Goal: Check status

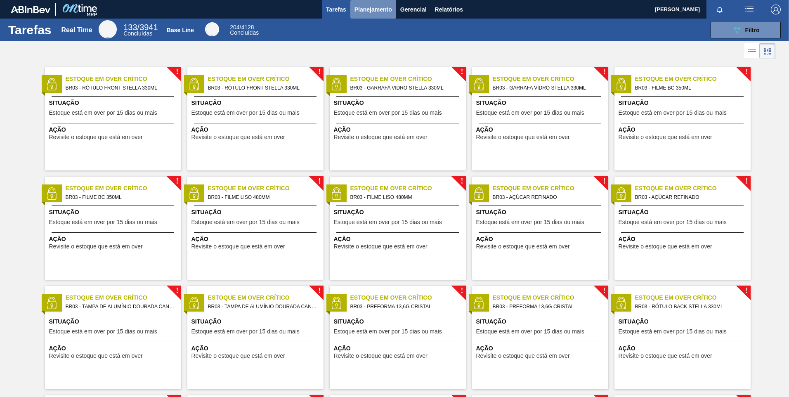
click at [363, 12] on span "Planejamento" at bounding box center [373, 10] width 38 height 10
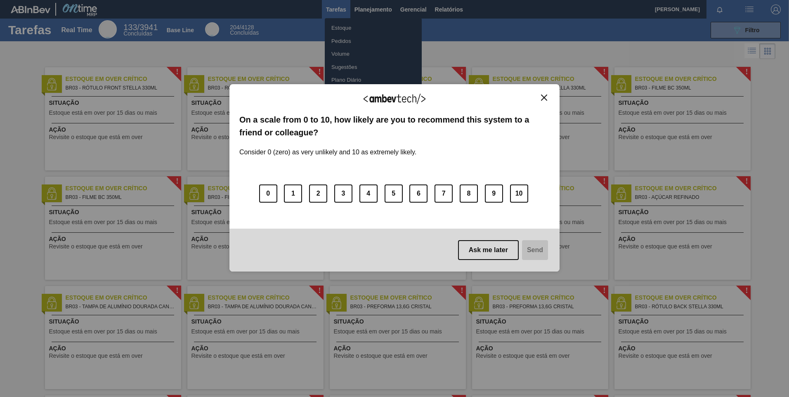
click at [340, 40] on div "We appreciate your feedback! On a scale from 0 to 10, how likely are you to rec…" at bounding box center [394, 178] width 330 height 374
click at [543, 104] on div "We appreciate your feedback!" at bounding box center [394, 103] width 310 height 19
drag, startPoint x: 547, startPoint y: 93, endPoint x: 543, endPoint y: 96, distance: 4.7
click at [546, 94] on div "We appreciate your feedback! On a scale from 0 to 10, how likely are you to rec…" at bounding box center [394, 177] width 330 height 187
click at [542, 101] on img "Close" at bounding box center [544, 97] width 6 height 6
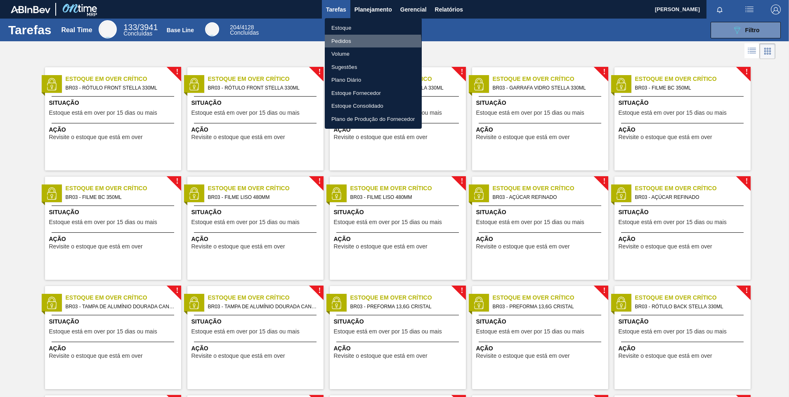
click at [335, 42] on li "Pedidos" at bounding box center [373, 41] width 97 height 13
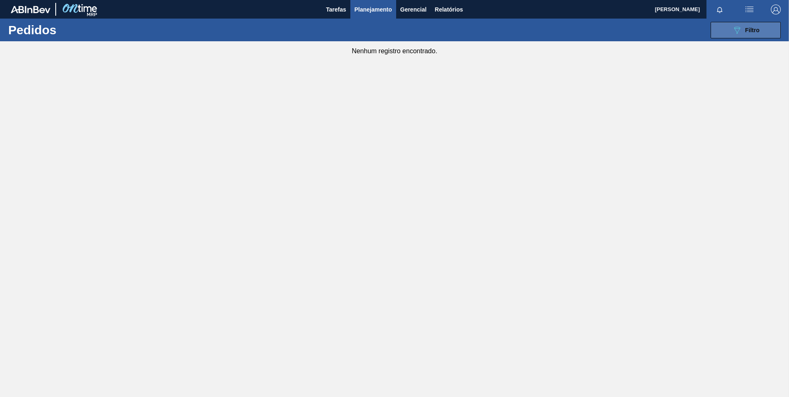
click at [763, 27] on button "089F7B8B-B2A5-4AFE-B5C0-19BA573D28AC Filtro" at bounding box center [745, 30] width 70 height 17
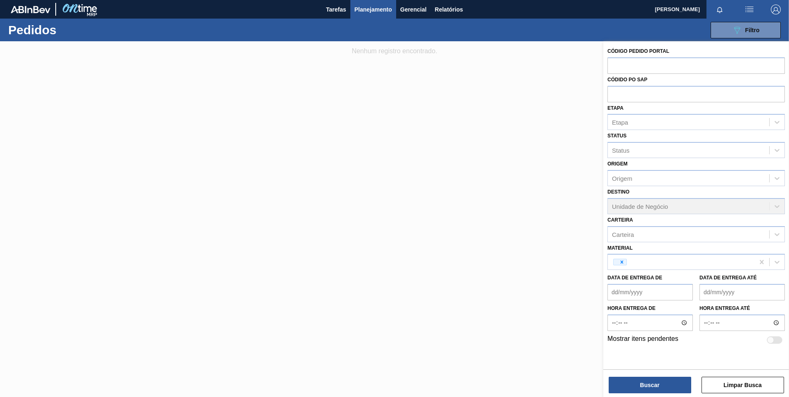
click at [687, 242] on div "Material" at bounding box center [695, 256] width 177 height 28
click at [622, 265] on div at bounding box center [620, 262] width 14 height 7
click at [624, 262] on icon at bounding box center [622, 262] width 6 height 6
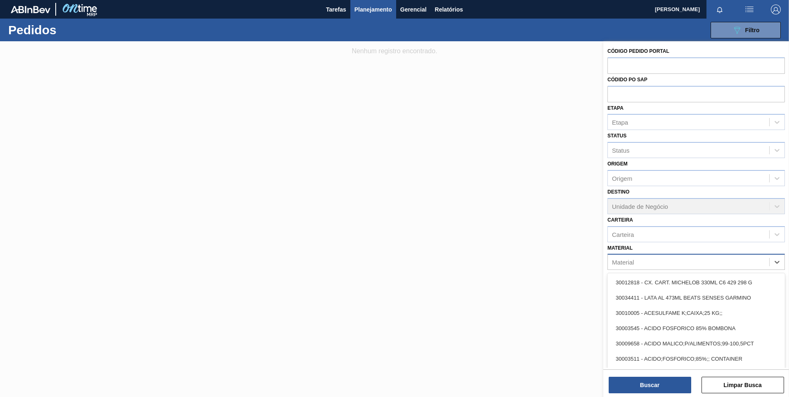
click at [627, 262] on div "Material" at bounding box center [623, 262] width 22 height 7
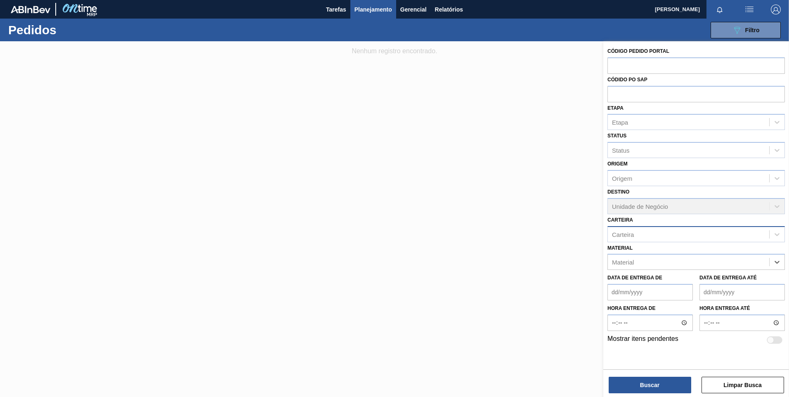
paste input "30011108"
type input "30011108"
click at [705, 296] on até "Data de Entrega até" at bounding box center [741, 292] width 85 height 17
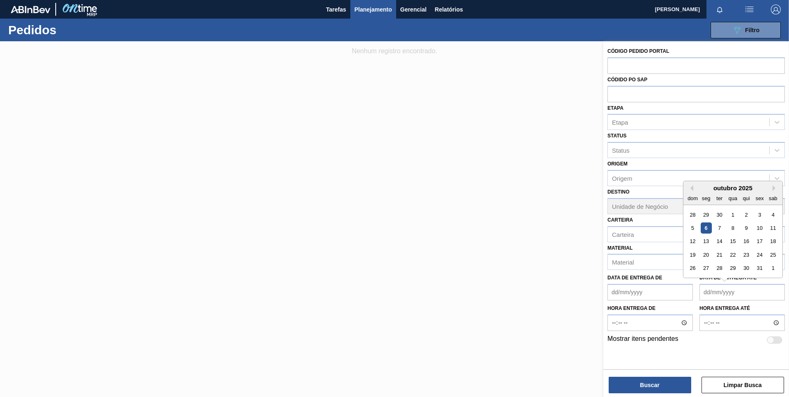
click at [695, 277] on div "outubro 2025 dom seg ter qua qui sex sab 28 29 30 1 2 3 4 5 6 7 8 9 10 11 12 13…" at bounding box center [732, 229] width 99 height 97
click at [653, 268] on div "Material" at bounding box center [688, 262] width 161 height 12
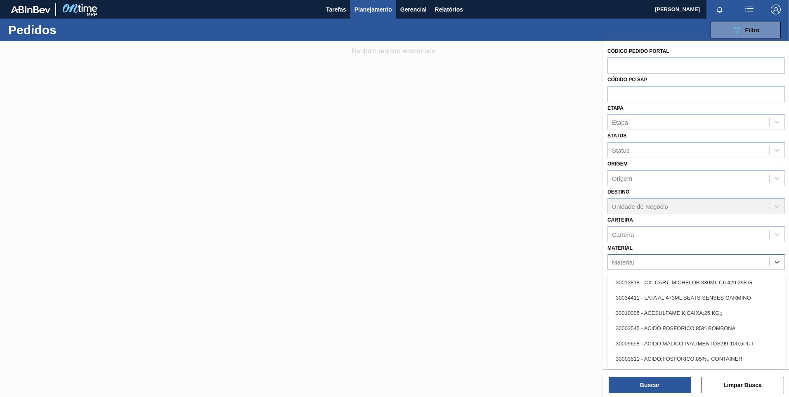
paste input "30011108"
type input "30011108"
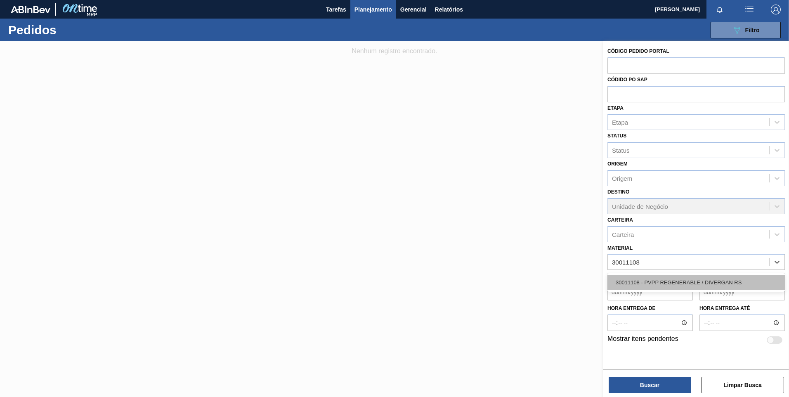
click at [653, 278] on div "30011108 - PVPP REGENERABLE / DIVERGAN RS" at bounding box center [695, 282] width 177 height 15
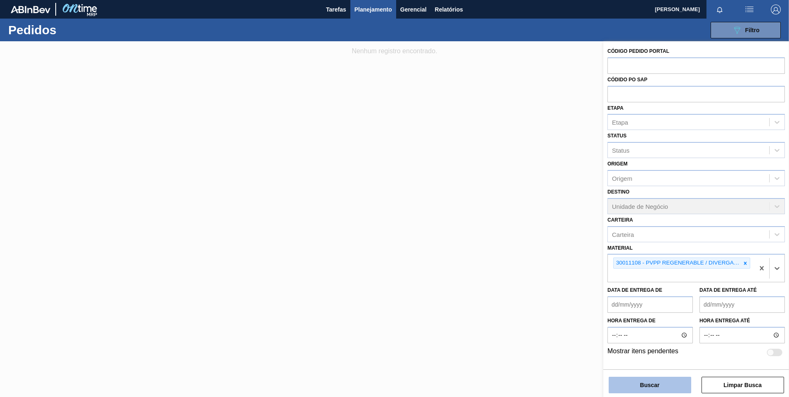
click at [663, 392] on button "Buscar" at bounding box center [650, 385] width 83 height 17
